Goal: Information Seeking & Learning: Learn about a topic

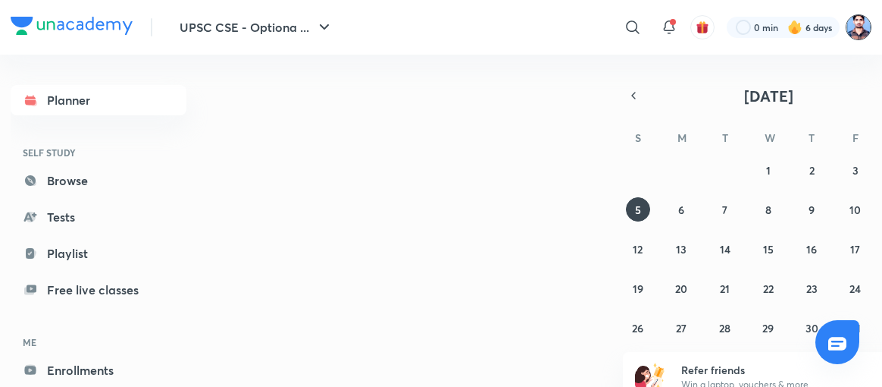
click at [856, 23] on img at bounding box center [859, 27] width 26 height 26
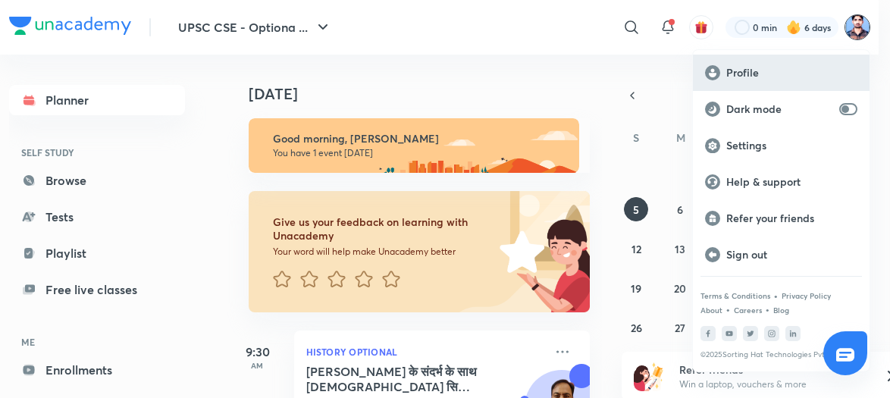
click at [749, 68] on p "Profile" at bounding box center [791, 73] width 131 height 14
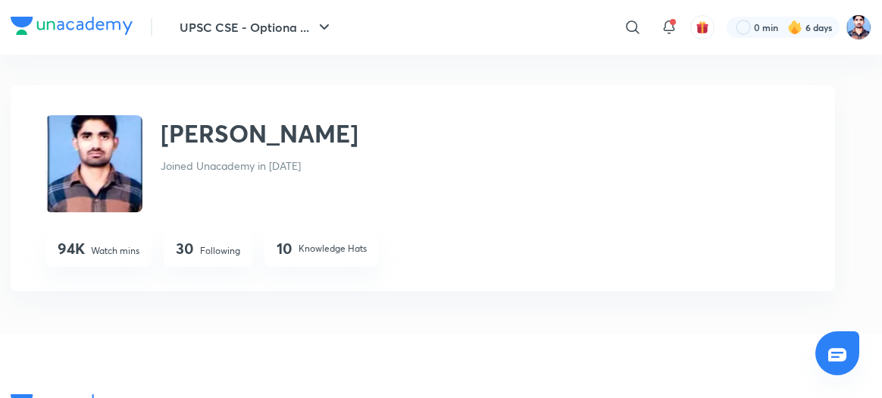
click at [206, 252] on p "Following" at bounding box center [220, 251] width 40 height 14
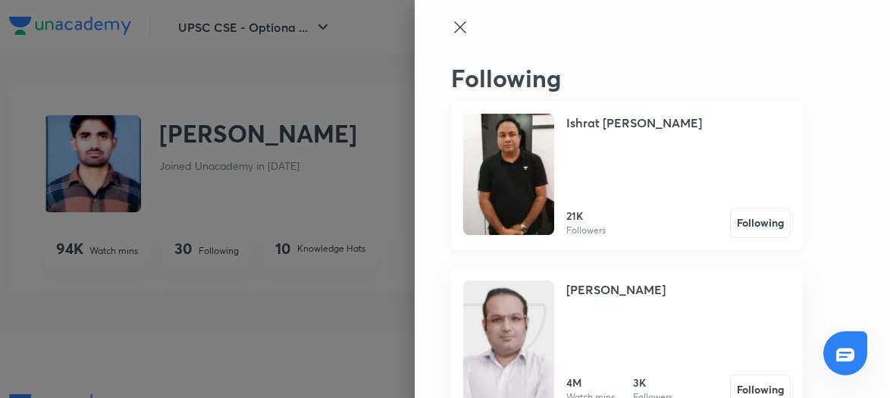
click at [503, 187] on img at bounding box center [508, 174] width 91 height 121
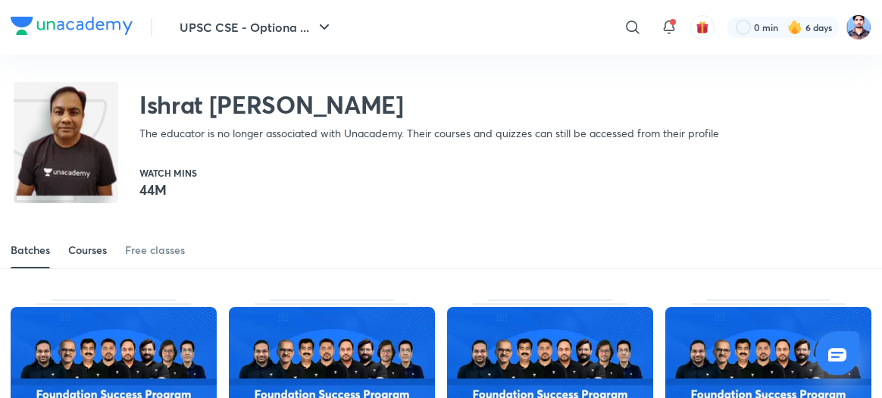
click at [83, 249] on div "Courses" at bounding box center [87, 250] width 39 height 15
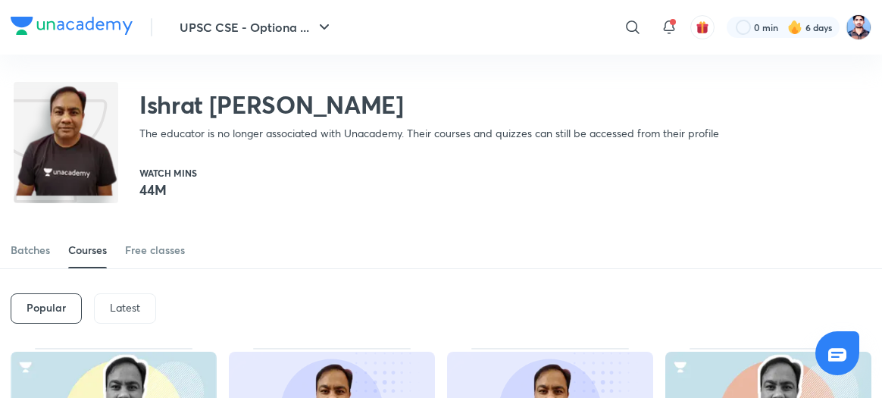
click at [123, 306] on p "Latest" at bounding box center [125, 308] width 30 height 12
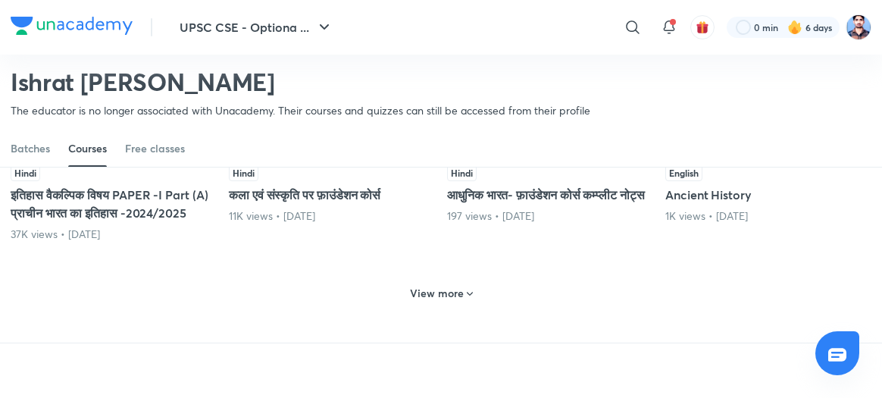
scroll to position [755, 0]
click at [446, 300] on h6 "View more" at bounding box center [437, 292] width 54 height 15
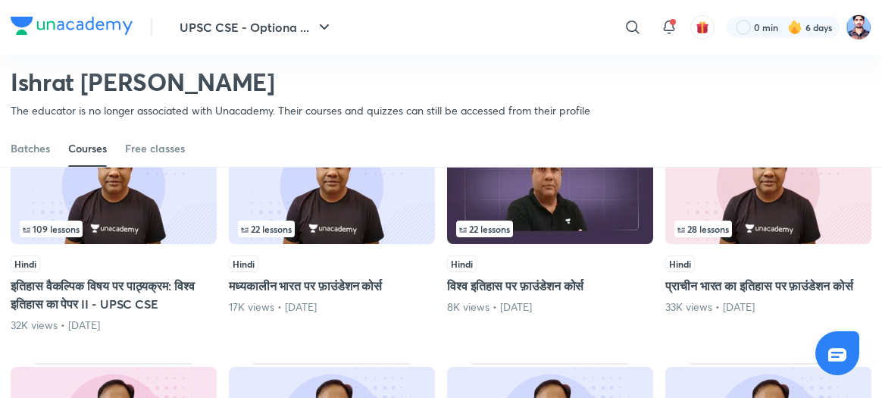
scroll to position [1147, 0]
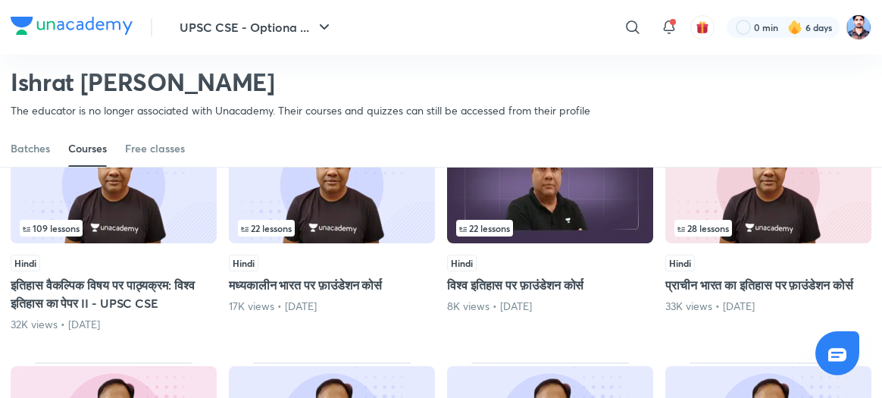
click at [145, 233] on img at bounding box center [114, 184] width 206 height 118
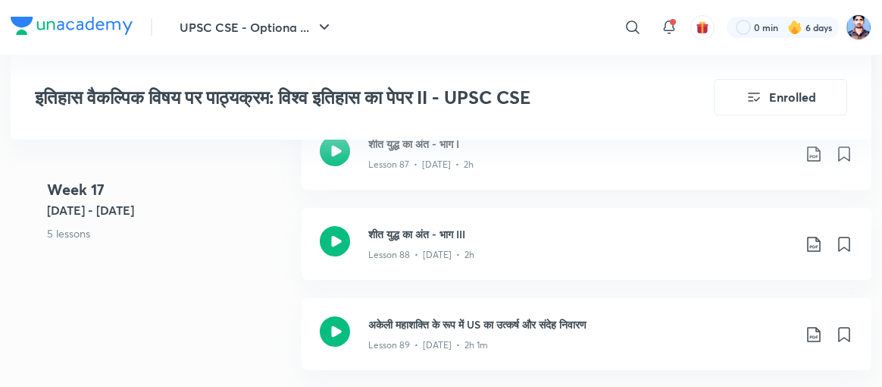
scroll to position [9781, 0]
click at [330, 227] on icon at bounding box center [335, 242] width 30 height 30
